Goal: Task Accomplishment & Management: Manage account settings

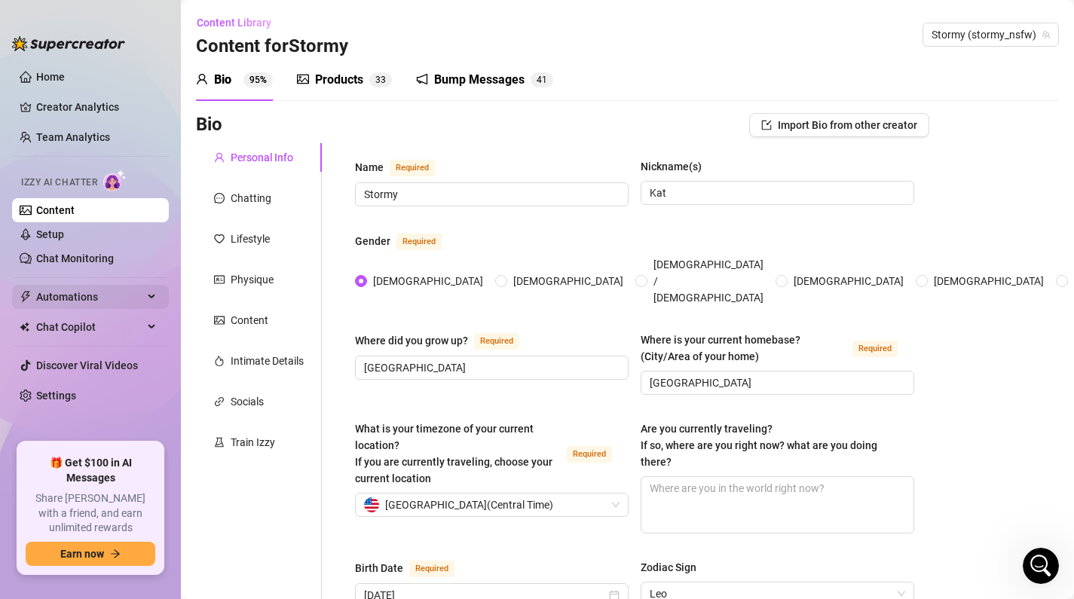
scroll to position [906, 0]
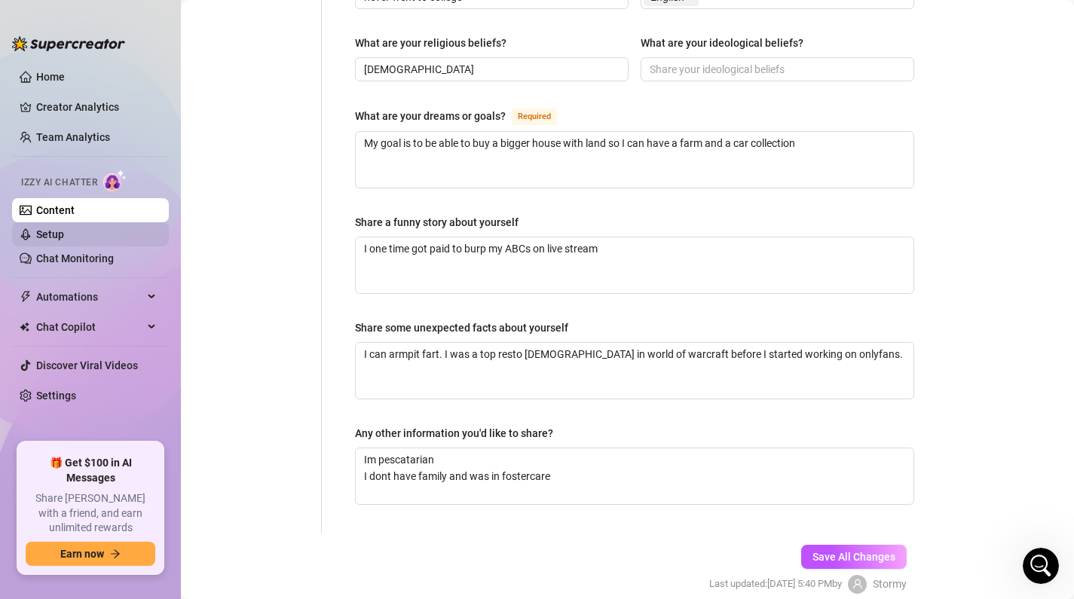
click at [64, 240] on link "Setup" at bounding box center [50, 234] width 28 height 12
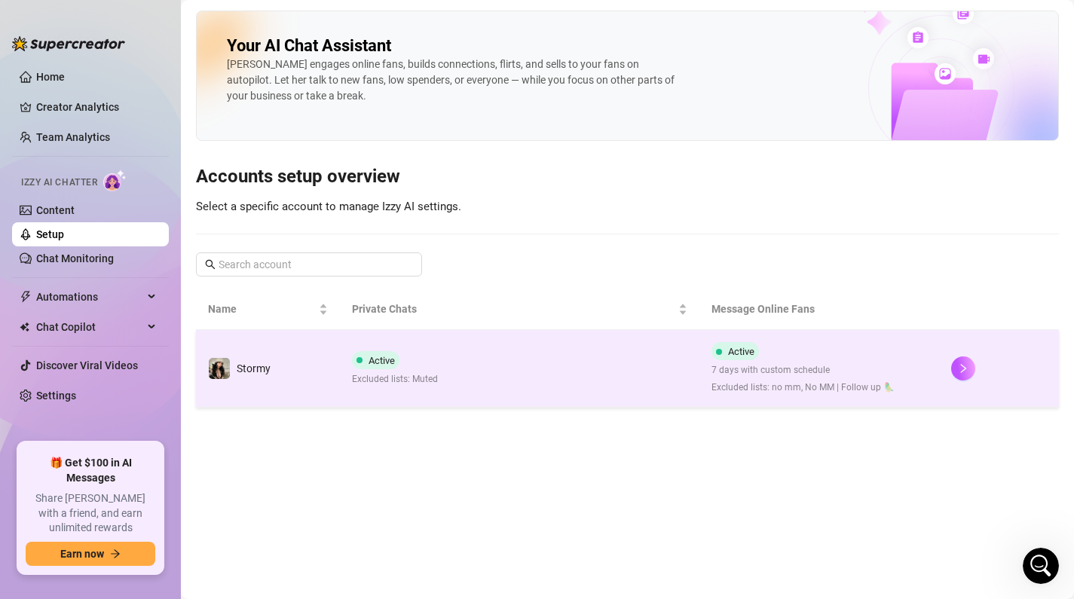
click at [305, 369] on td "Stormy" at bounding box center [268, 369] width 144 height 78
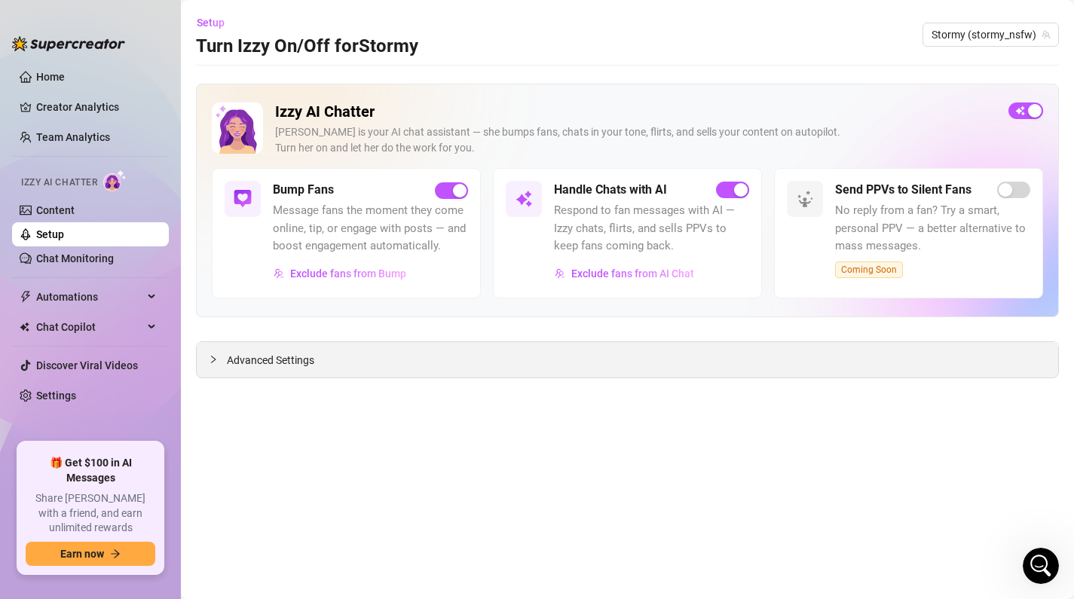
click at [292, 355] on span "Advanced Settings" at bounding box center [270, 360] width 87 height 17
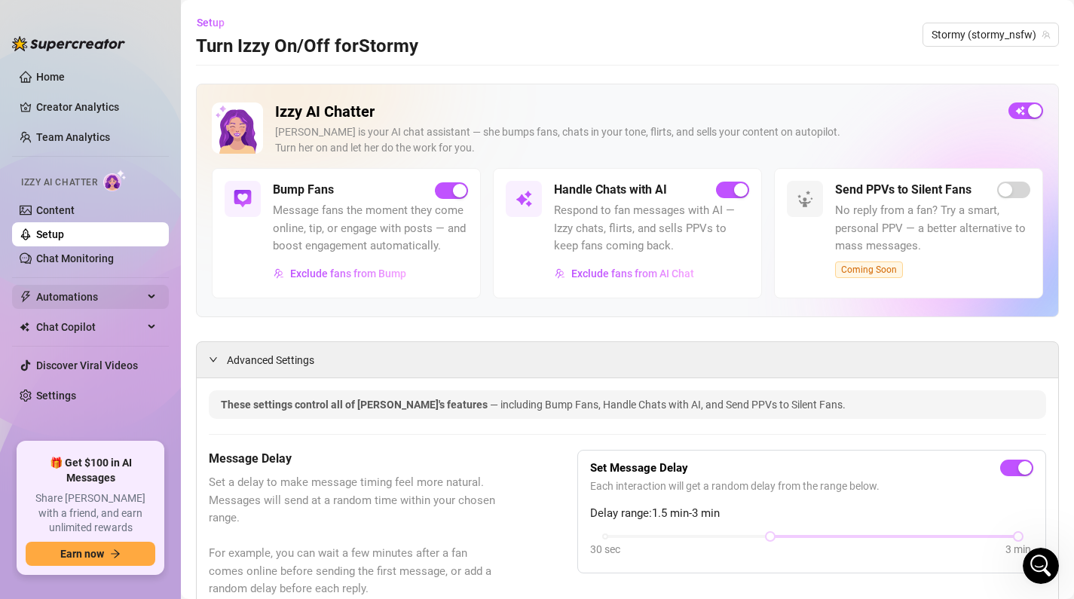
click at [85, 295] on span "Automations" at bounding box center [89, 297] width 107 height 24
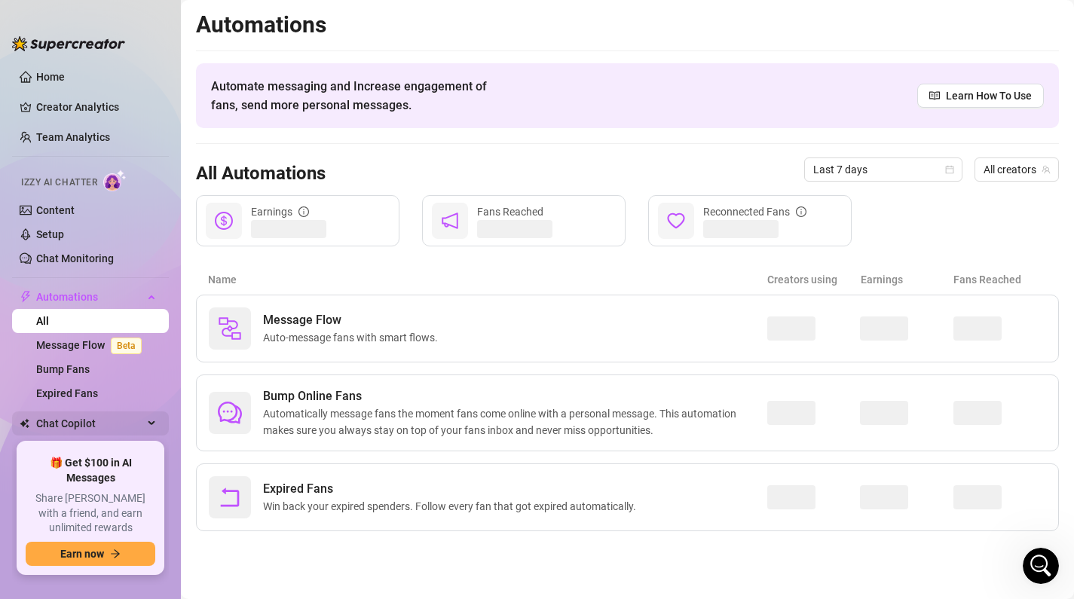
click at [54, 425] on span "Chat Copilot" at bounding box center [89, 424] width 107 height 24
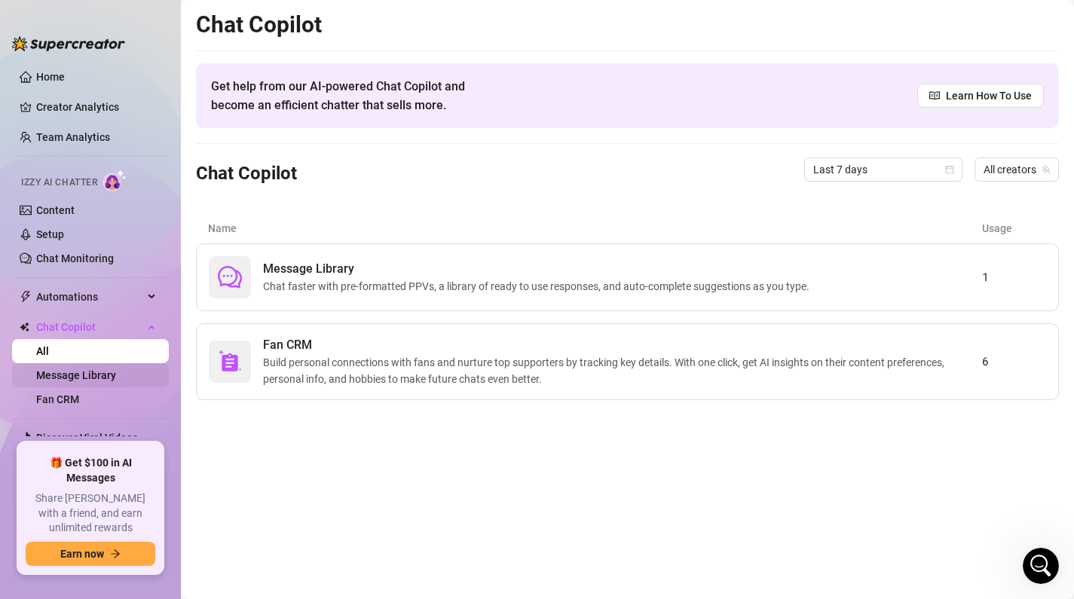
scroll to position [35, 0]
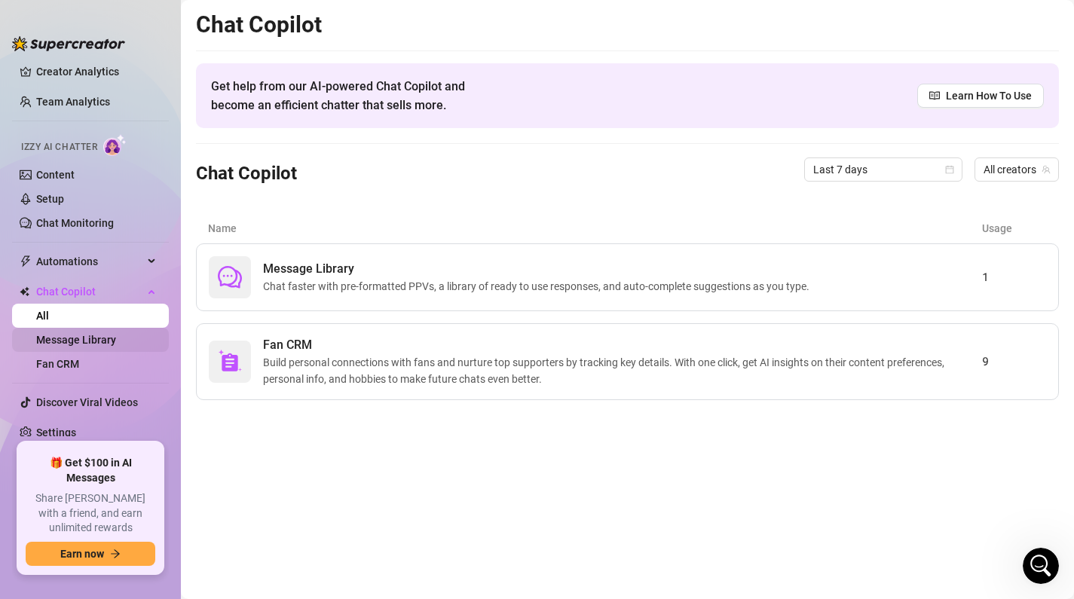
click at [69, 337] on link "Message Library" at bounding box center [76, 340] width 80 height 12
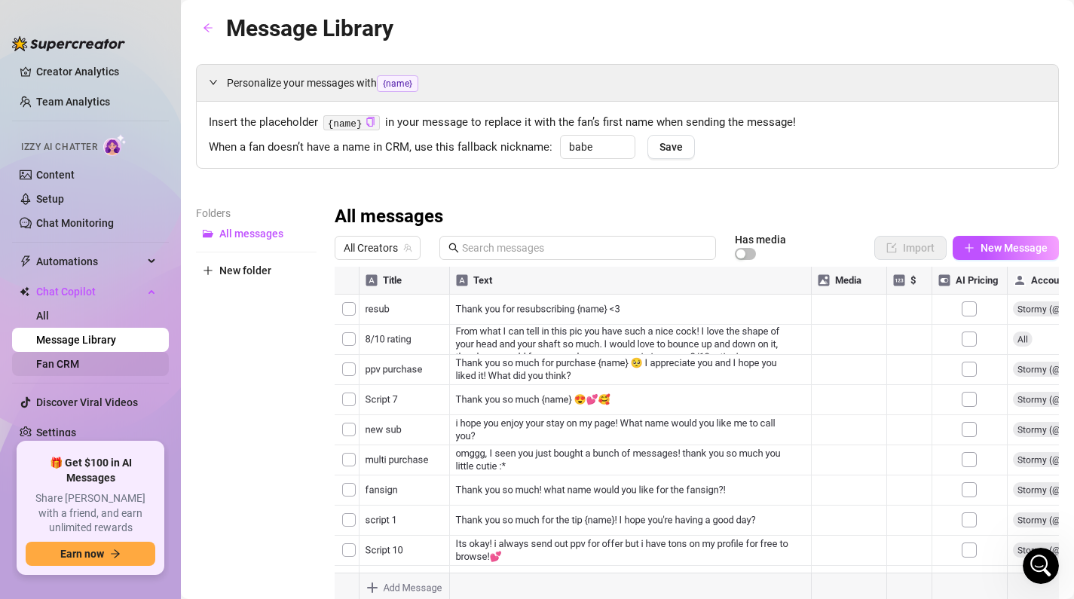
click at [47, 367] on link "Fan CRM" at bounding box center [57, 364] width 43 height 12
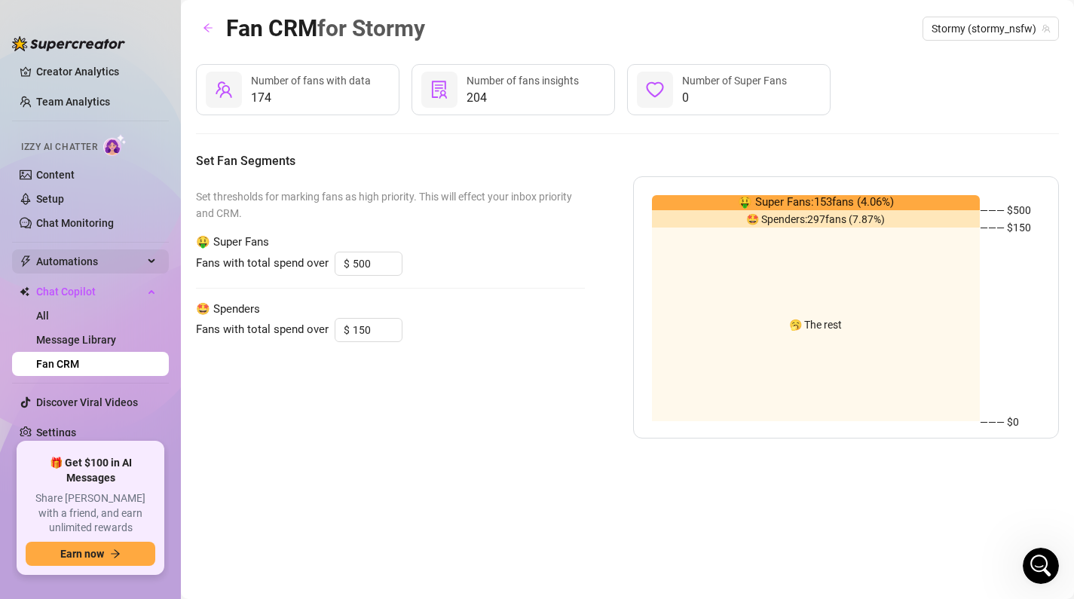
click at [69, 254] on span "Automations" at bounding box center [89, 261] width 107 height 24
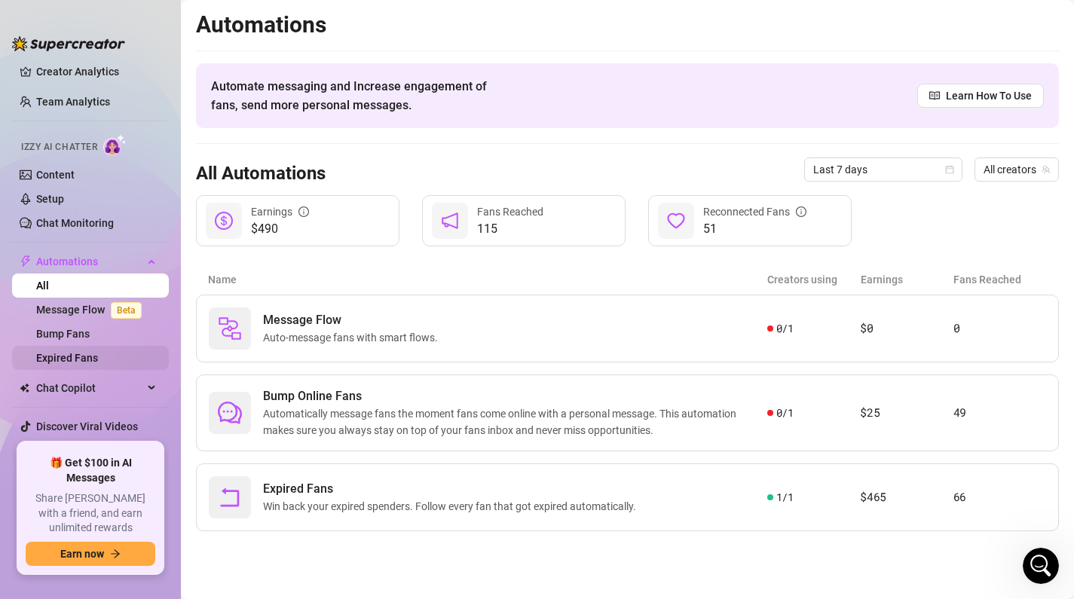
click at [61, 361] on link "Expired Fans" at bounding box center [67, 358] width 62 height 12
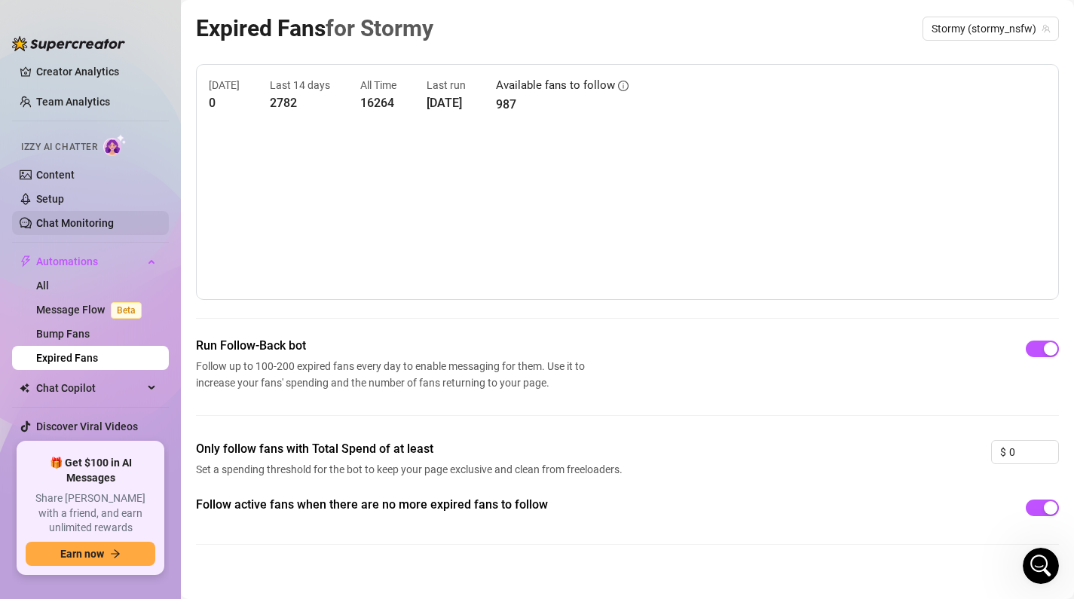
click at [56, 224] on link "Chat Monitoring" at bounding box center [75, 223] width 78 height 12
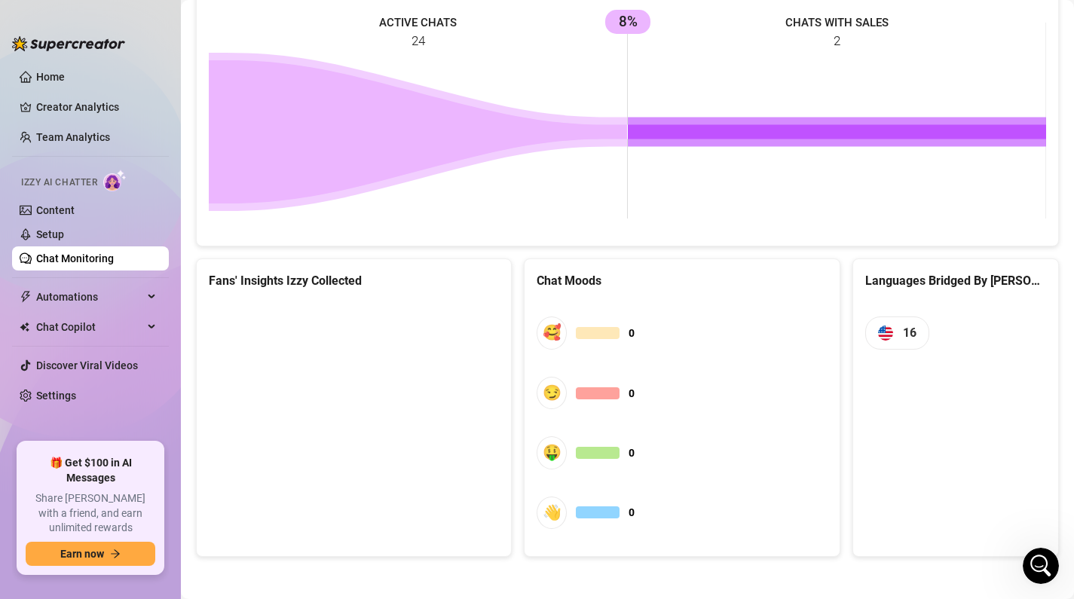
scroll to position [693, 0]
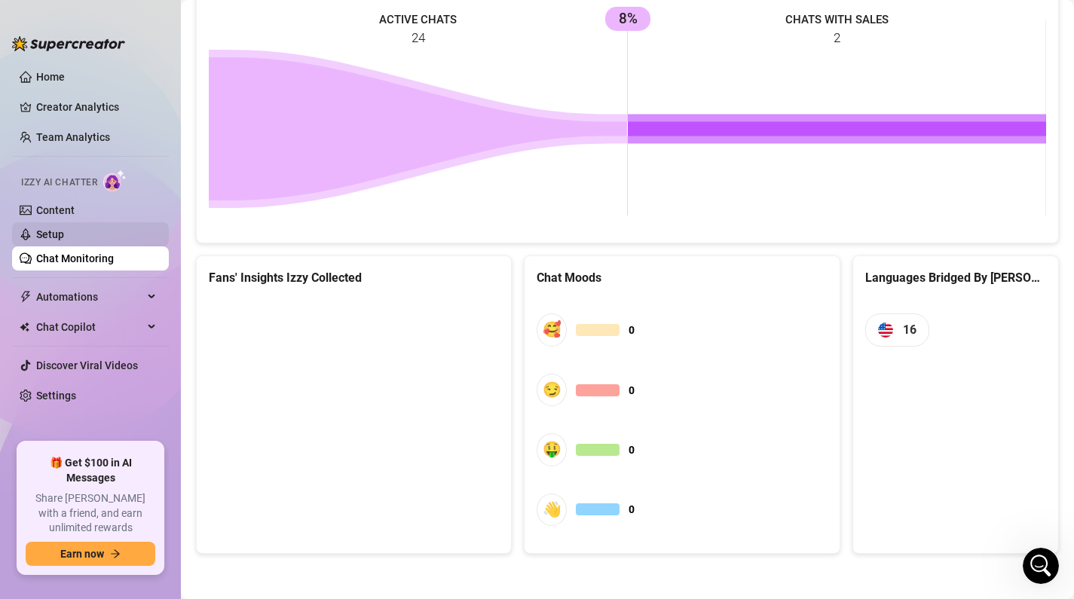
click at [64, 234] on link "Setup" at bounding box center [50, 234] width 28 height 12
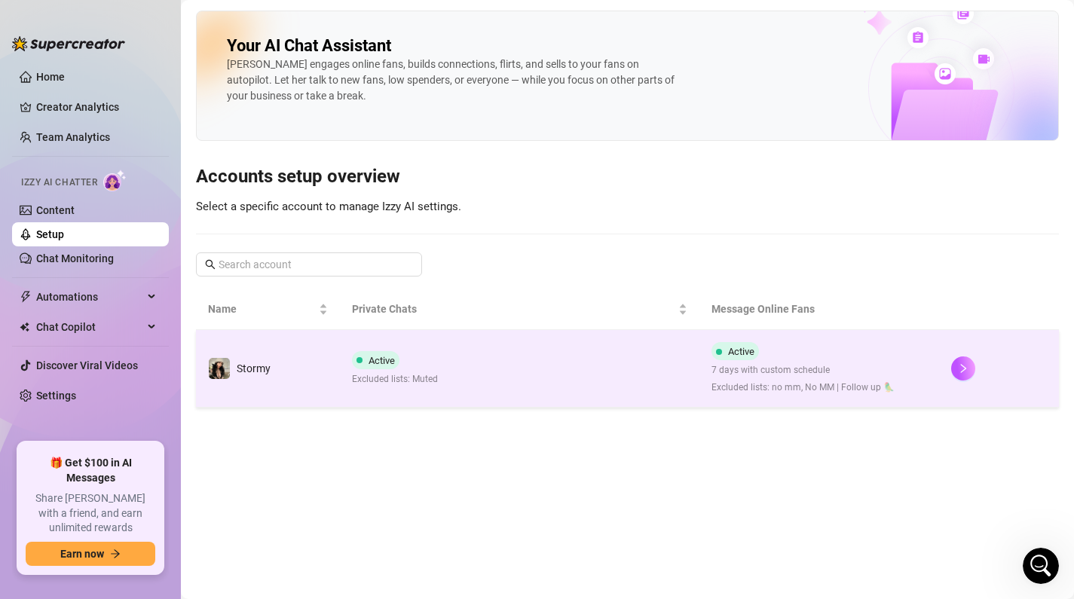
click at [347, 379] on td "Active Excluded lists: Muted" at bounding box center [520, 369] width 360 height 78
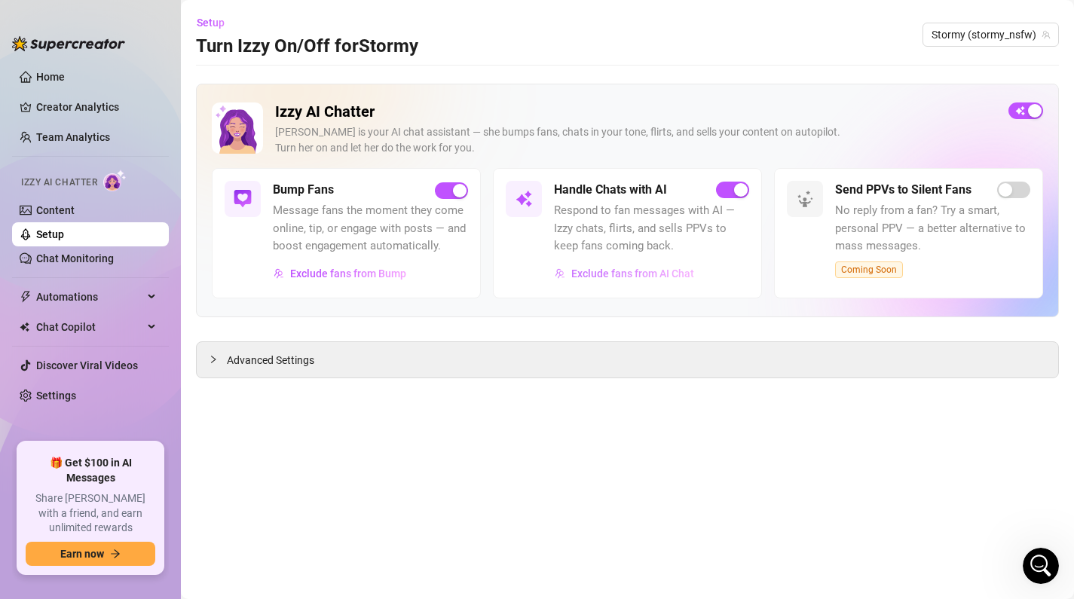
click at [575, 273] on span "Exclude fans from AI Chat" at bounding box center [632, 274] width 123 height 12
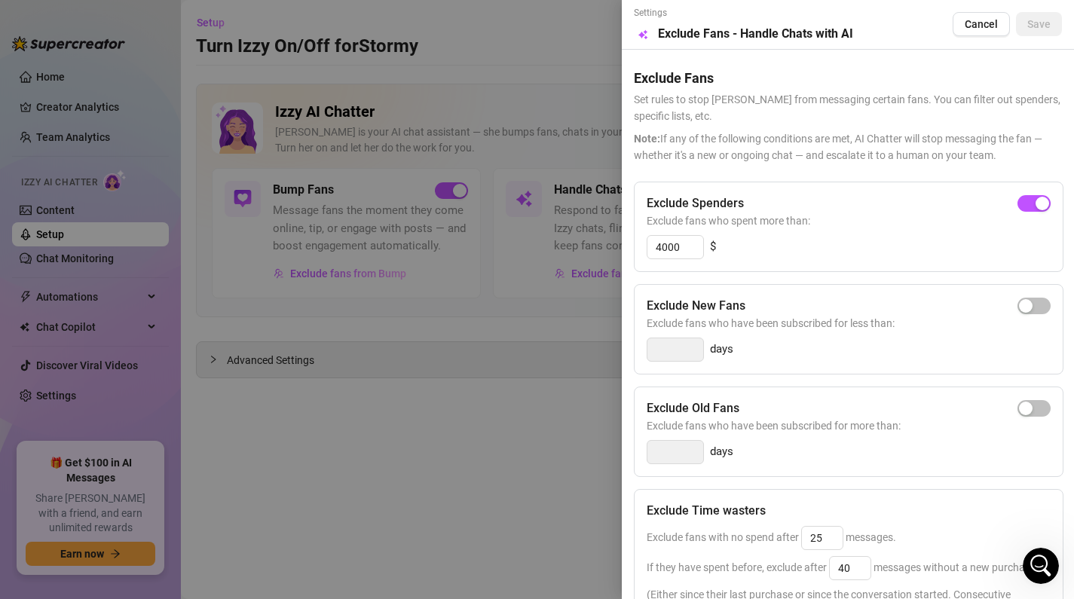
click at [1051, 200] on div "Exclude Spenders Exclude fans who spent more than: 4000 $" at bounding box center [849, 227] width 430 height 90
click at [1038, 201] on div "button" at bounding box center [1043, 204] width 14 height 14
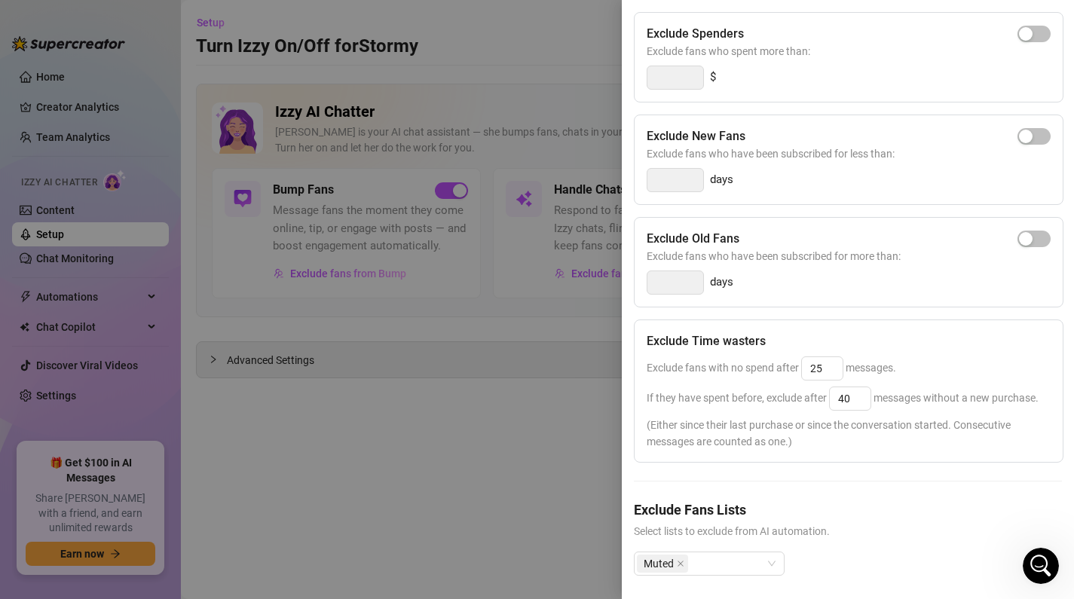
scroll to position [176, 0]
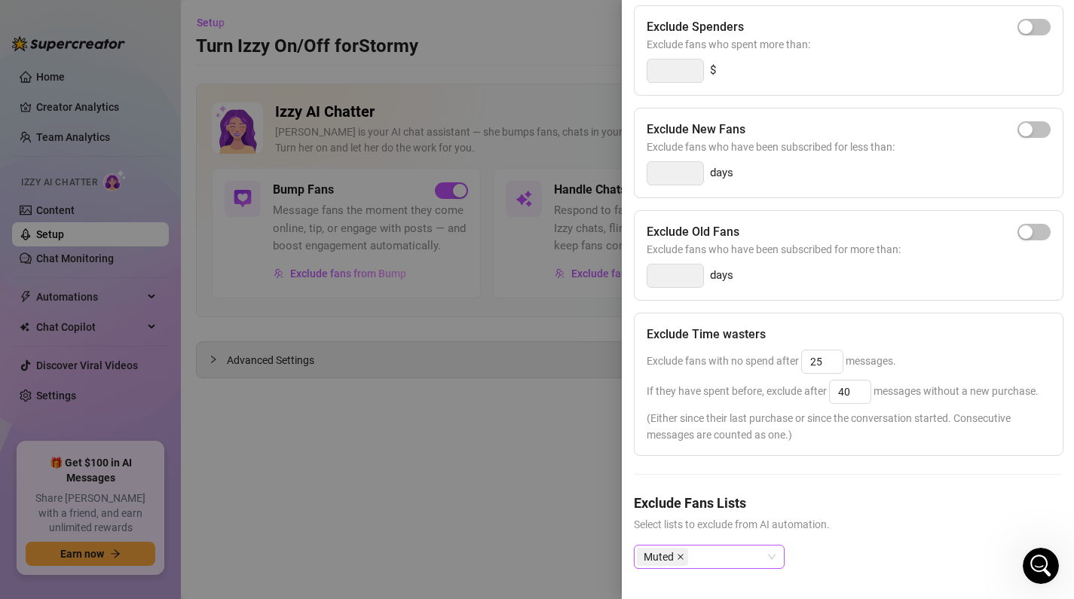
click at [680, 556] on icon "close" at bounding box center [681, 557] width 6 height 6
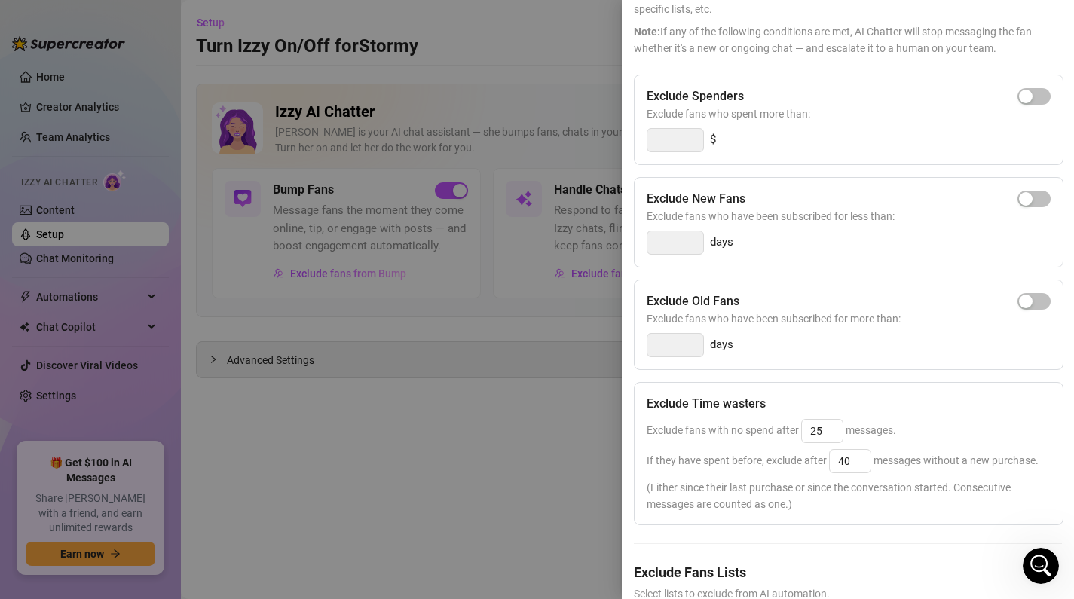
scroll to position [0, 0]
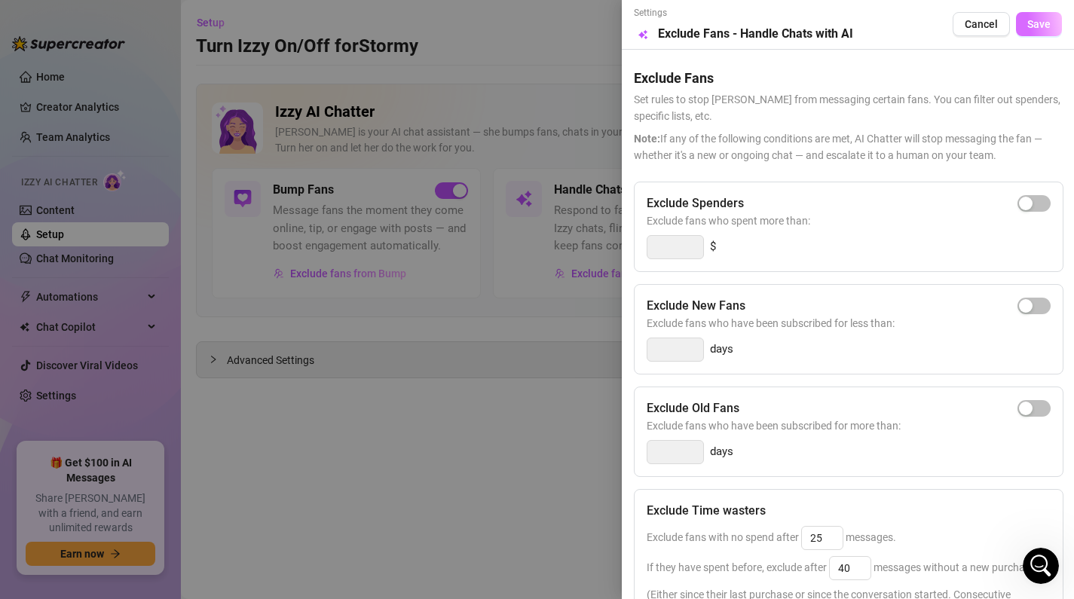
click at [1042, 33] on button "Save" at bounding box center [1039, 24] width 46 height 24
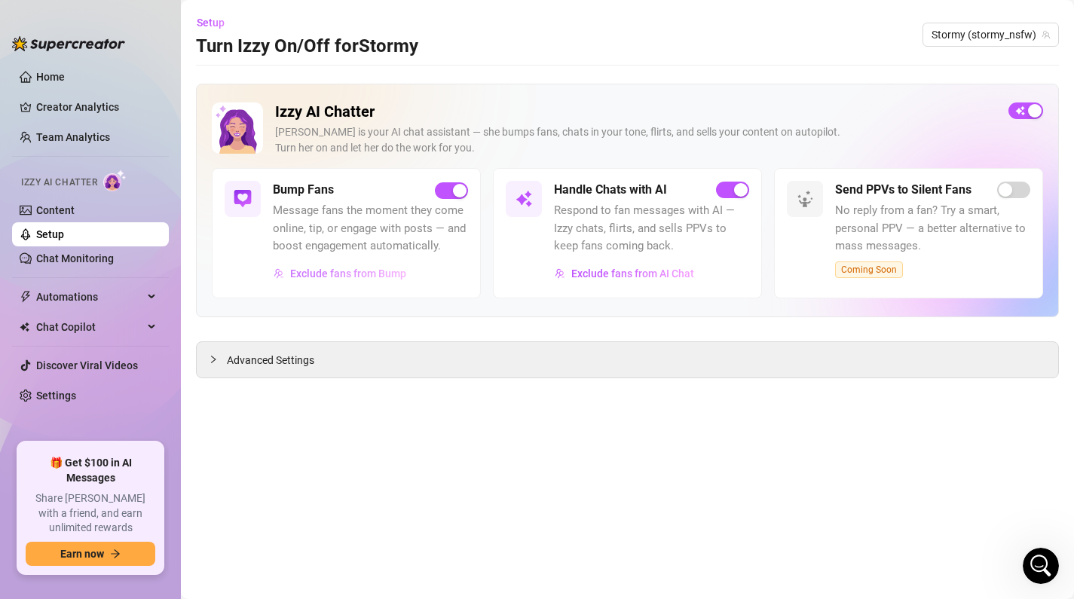
click at [317, 282] on button "Exclude fans from Bump" at bounding box center [340, 274] width 134 height 24
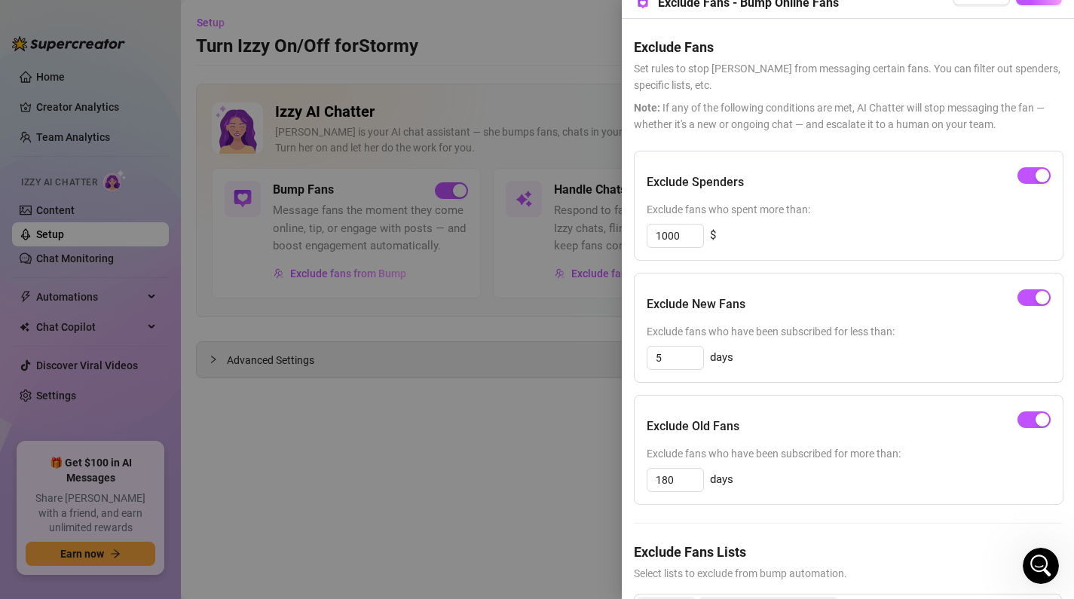
scroll to position [38, 0]
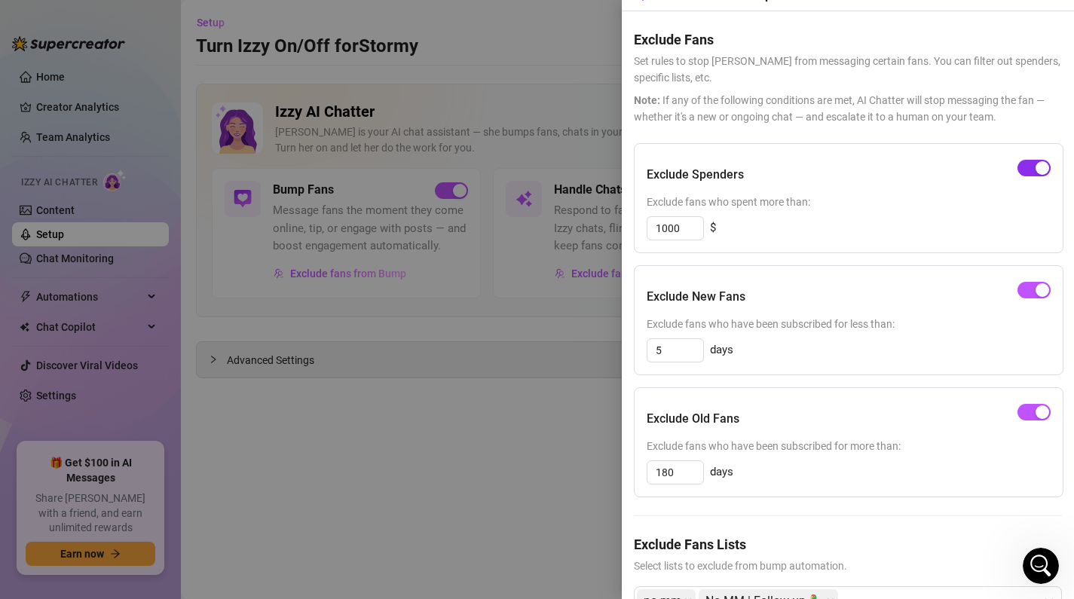
click at [1047, 171] on div "button" at bounding box center [1043, 168] width 14 height 14
click at [1028, 421] on div at bounding box center [1034, 412] width 33 height 24
click at [1030, 409] on span "button" at bounding box center [1034, 412] width 33 height 17
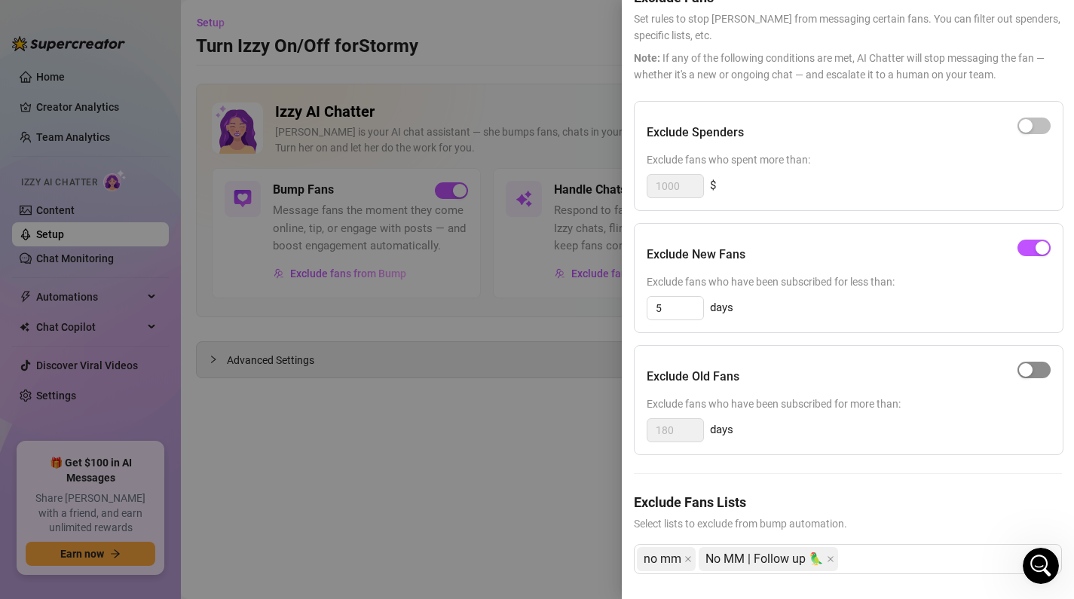
scroll to position [86, 0]
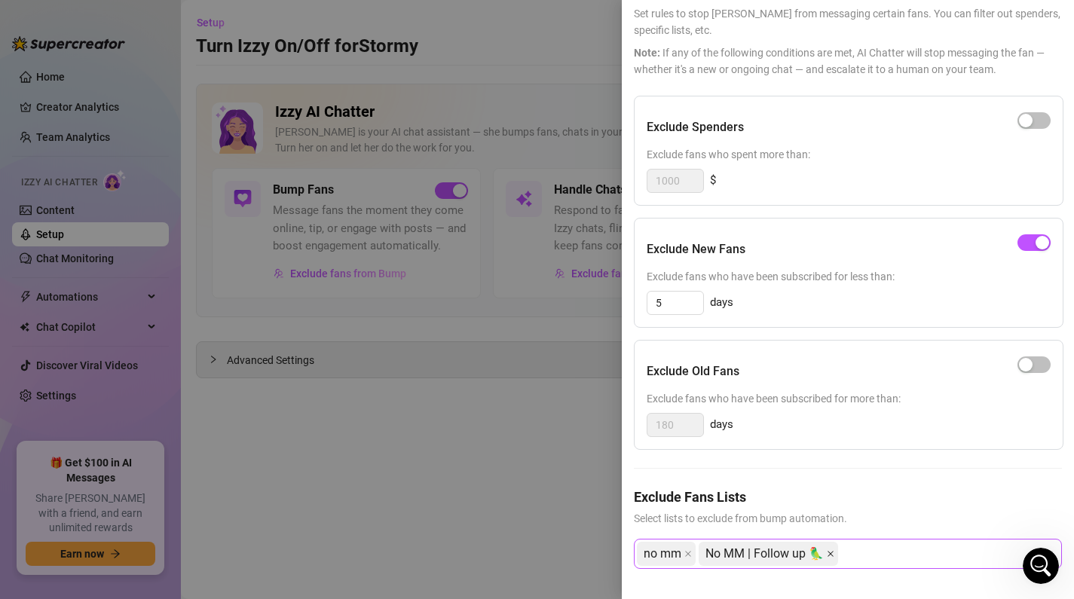
click at [827, 555] on icon "close" at bounding box center [831, 554] width 8 height 8
click at [690, 553] on icon "close" at bounding box center [688, 554] width 8 height 8
click at [1048, 246] on div "button" at bounding box center [1043, 243] width 14 height 14
click at [580, 444] on div at bounding box center [537, 299] width 1074 height 599
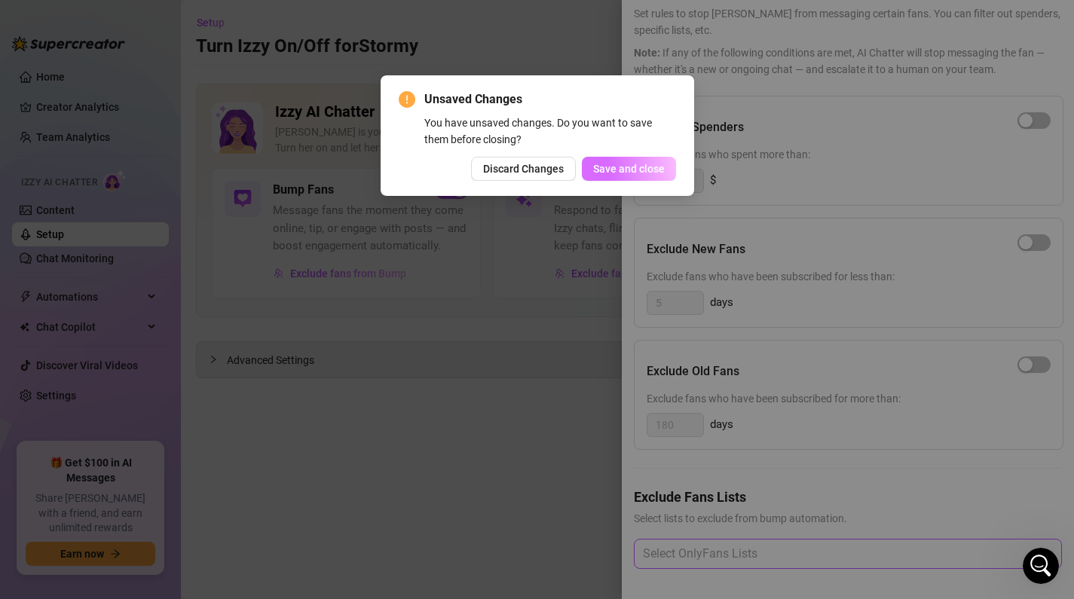
click at [641, 163] on span "Save and close" at bounding box center [629, 169] width 72 height 12
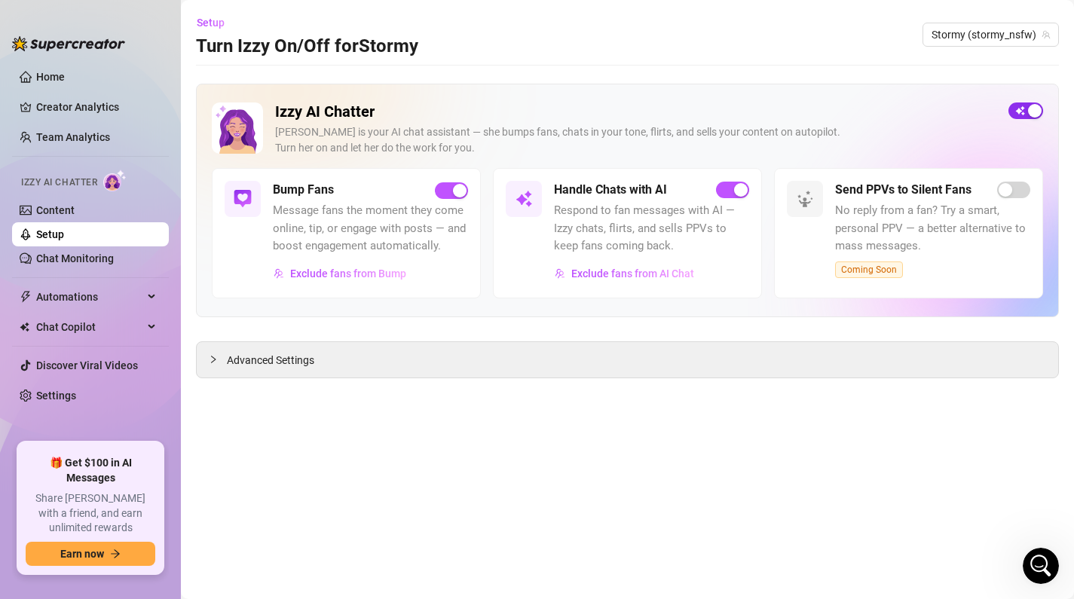
click at [1030, 109] on div "button" at bounding box center [1035, 111] width 14 height 14
click at [36, 81] on link "Home" at bounding box center [50, 77] width 29 height 12
